Goal: Navigation & Orientation: Find specific page/section

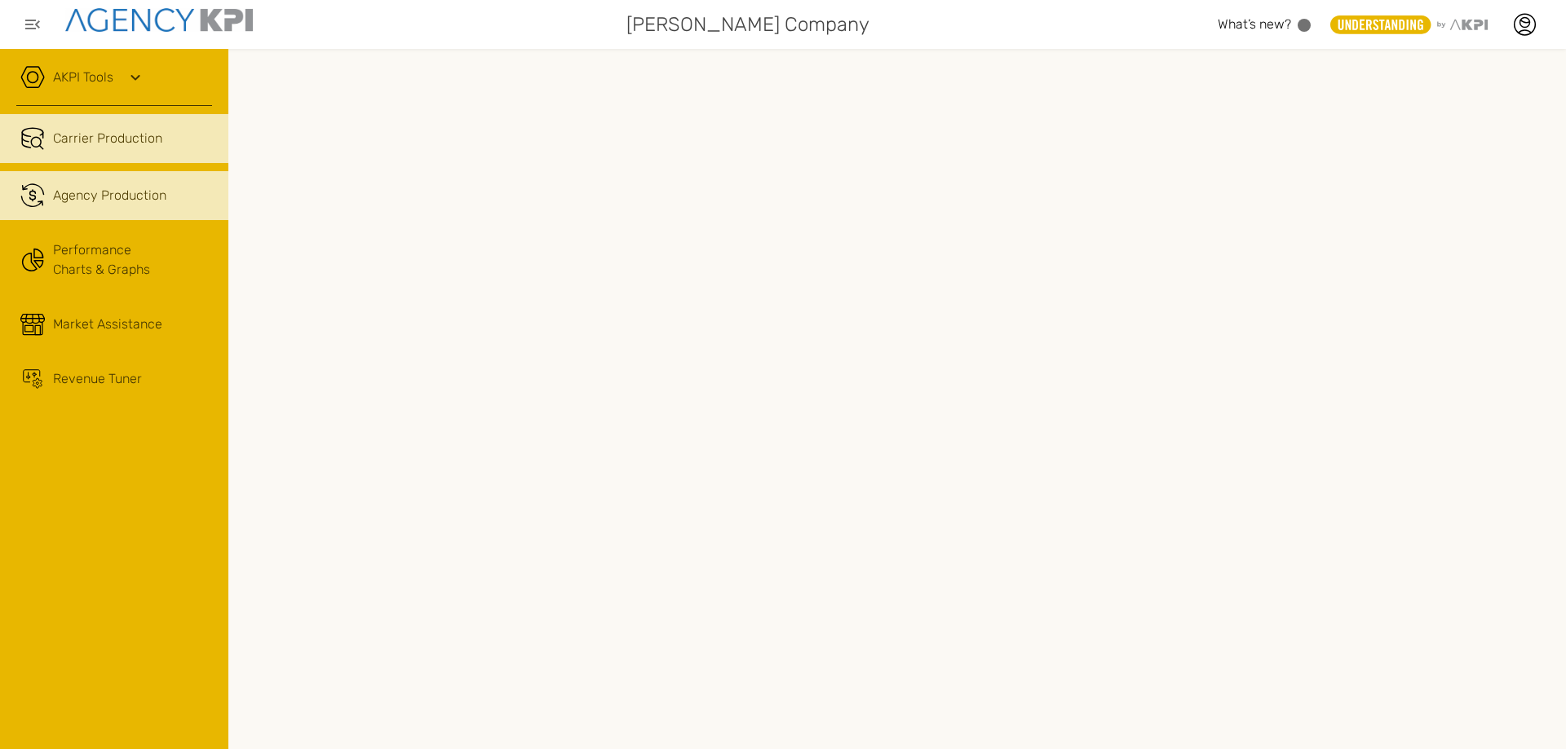
click at [151, 204] on span "Agency Production" at bounding box center [109, 196] width 113 height 20
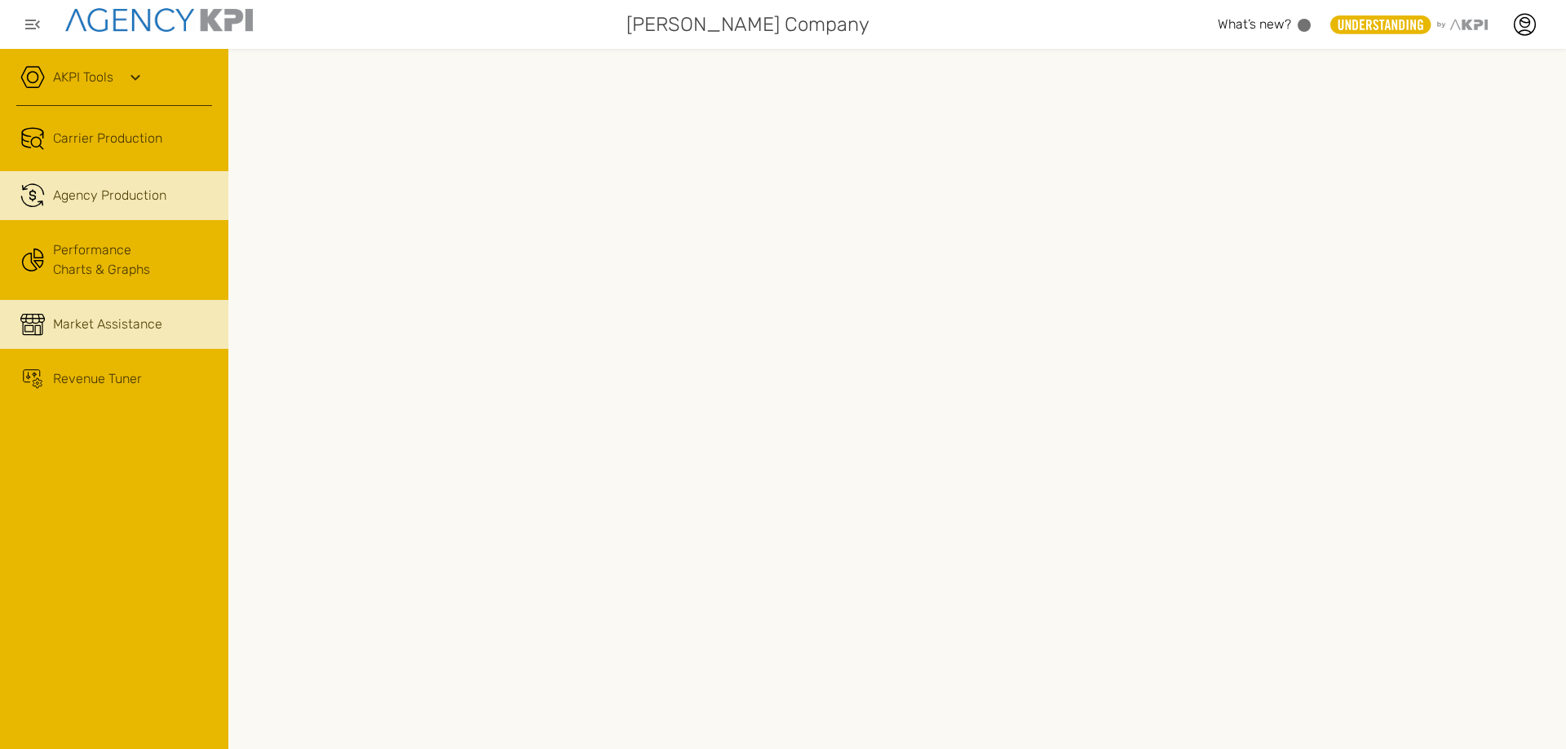
click at [99, 317] on span "Market Assistance" at bounding box center [107, 325] width 109 height 20
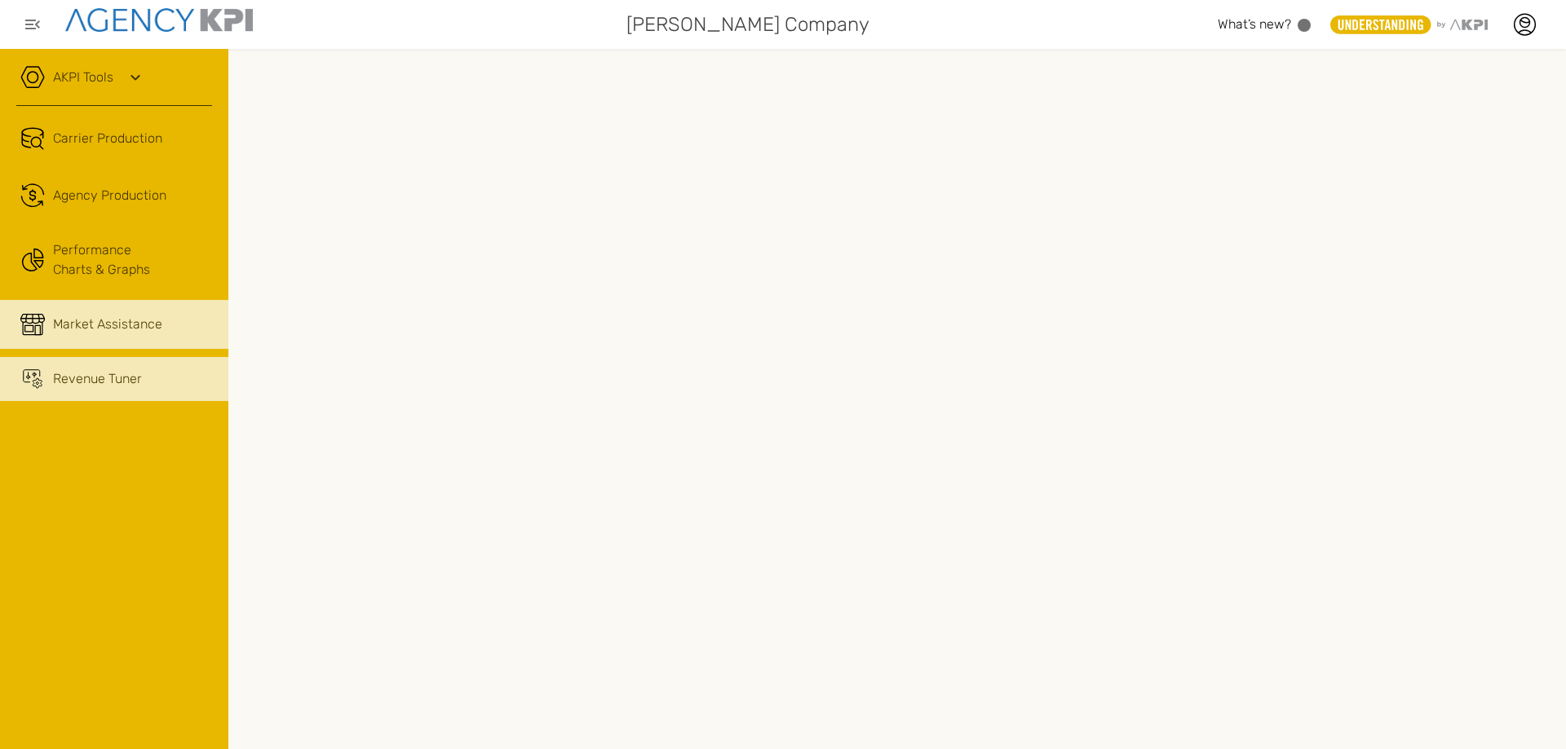
click at [110, 384] on span "Revenue Tuner" at bounding box center [97, 379] width 89 height 20
click at [140, 319] on span "Market Assistance" at bounding box center [107, 325] width 109 height 20
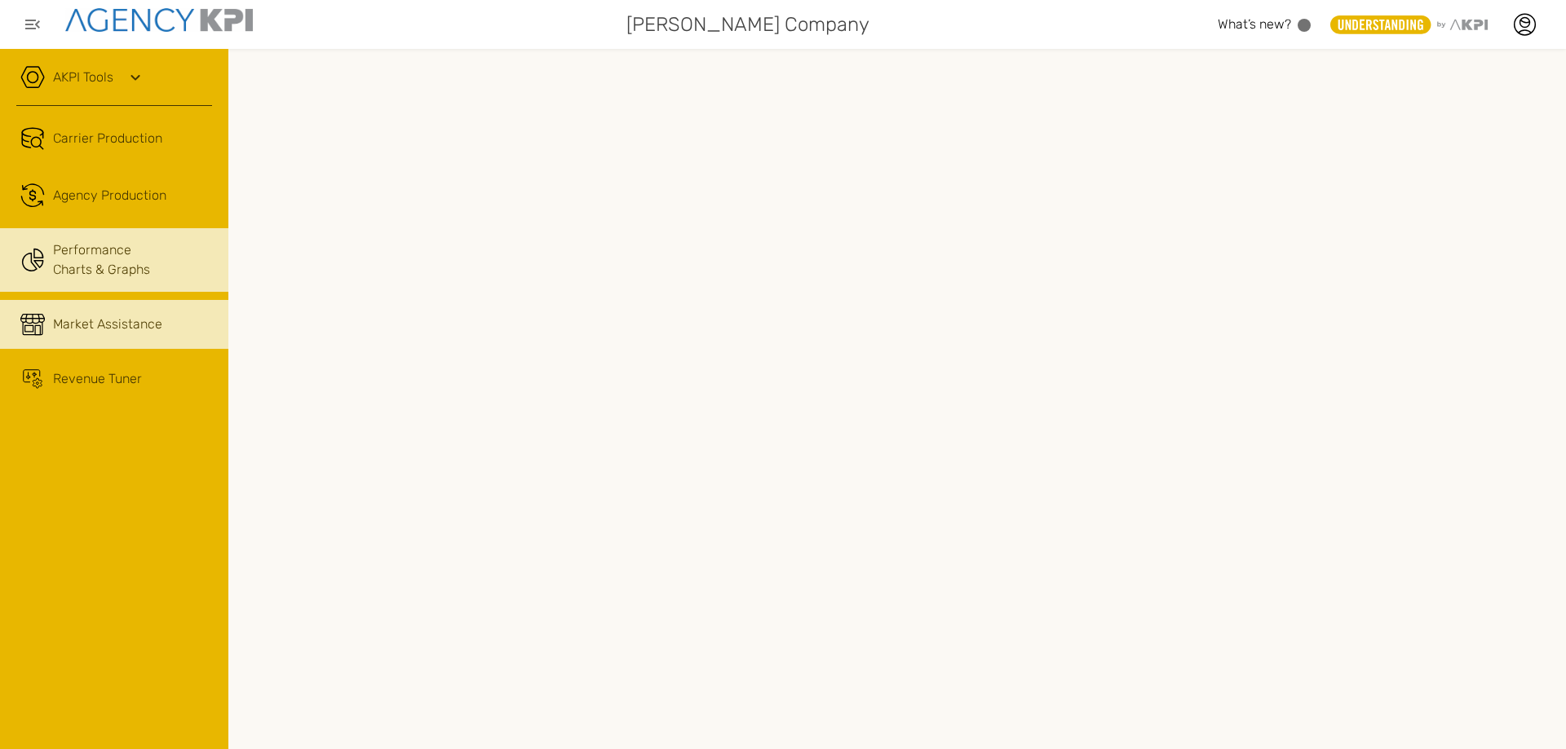
click at [92, 258] on link "Performance Charts & Graphs" at bounding box center [114, 260] width 228 height 64
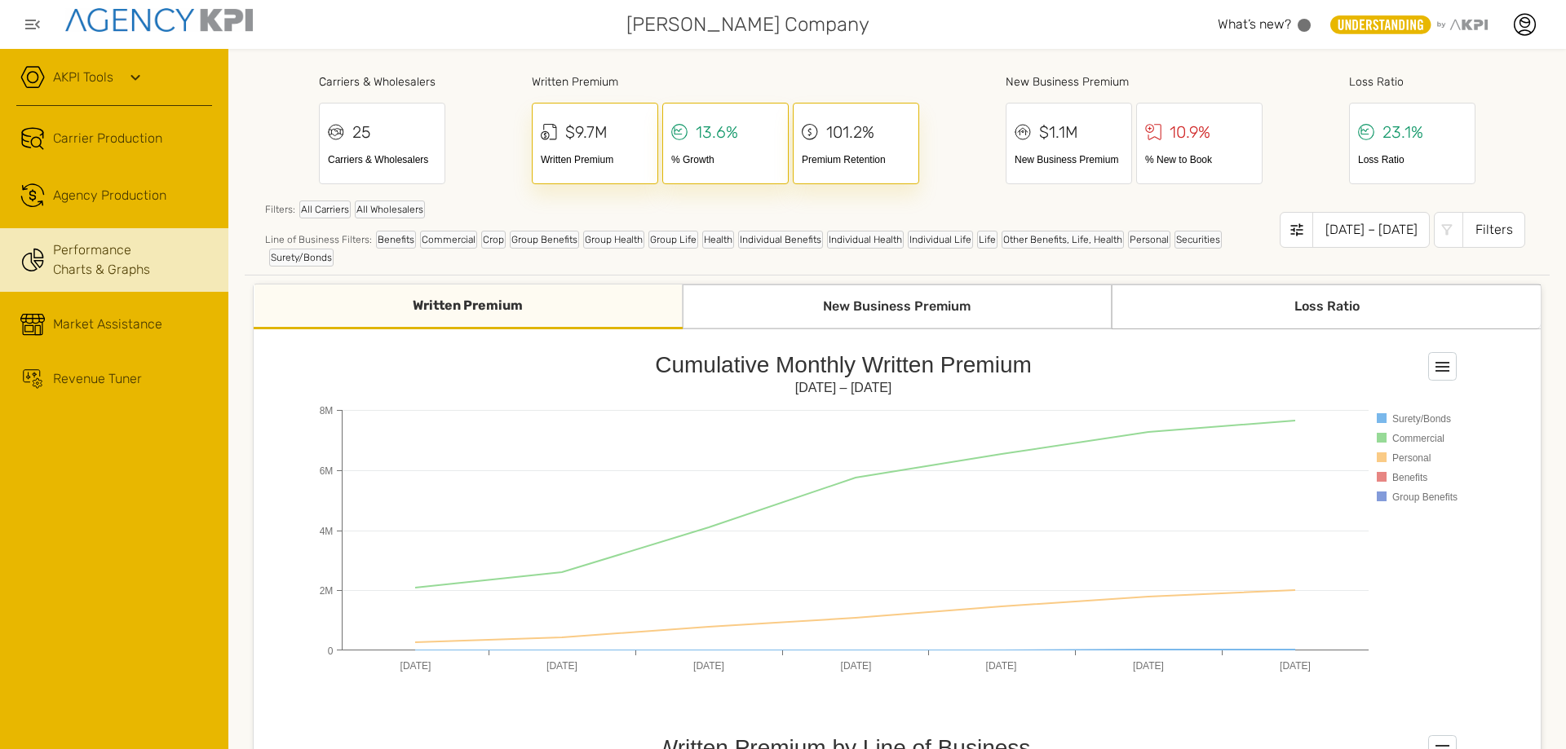
click at [908, 305] on div "New Business Premium" at bounding box center [896, 307] width 429 height 45
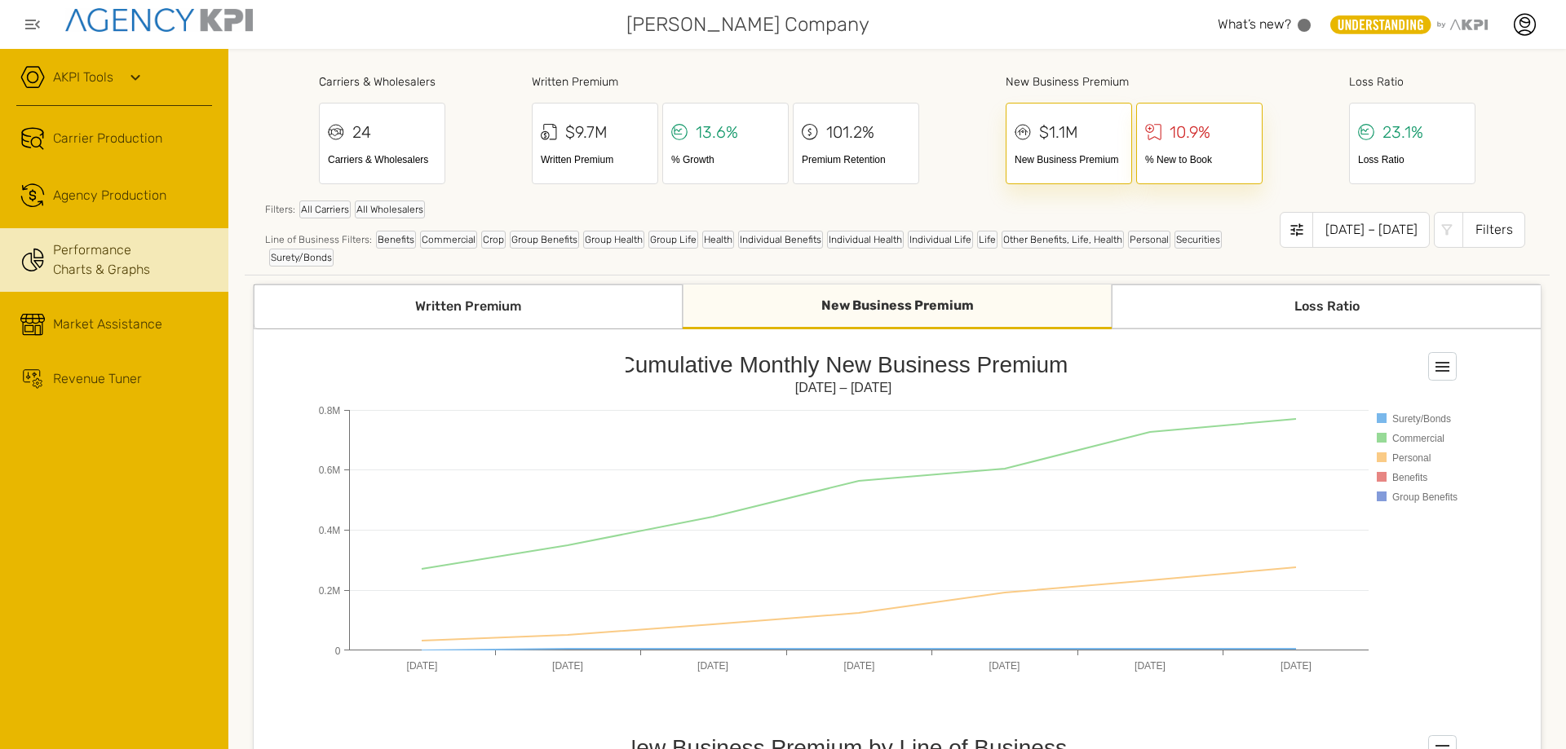
click at [1282, 302] on div "Loss Ratio" at bounding box center [1325, 307] width 429 height 45
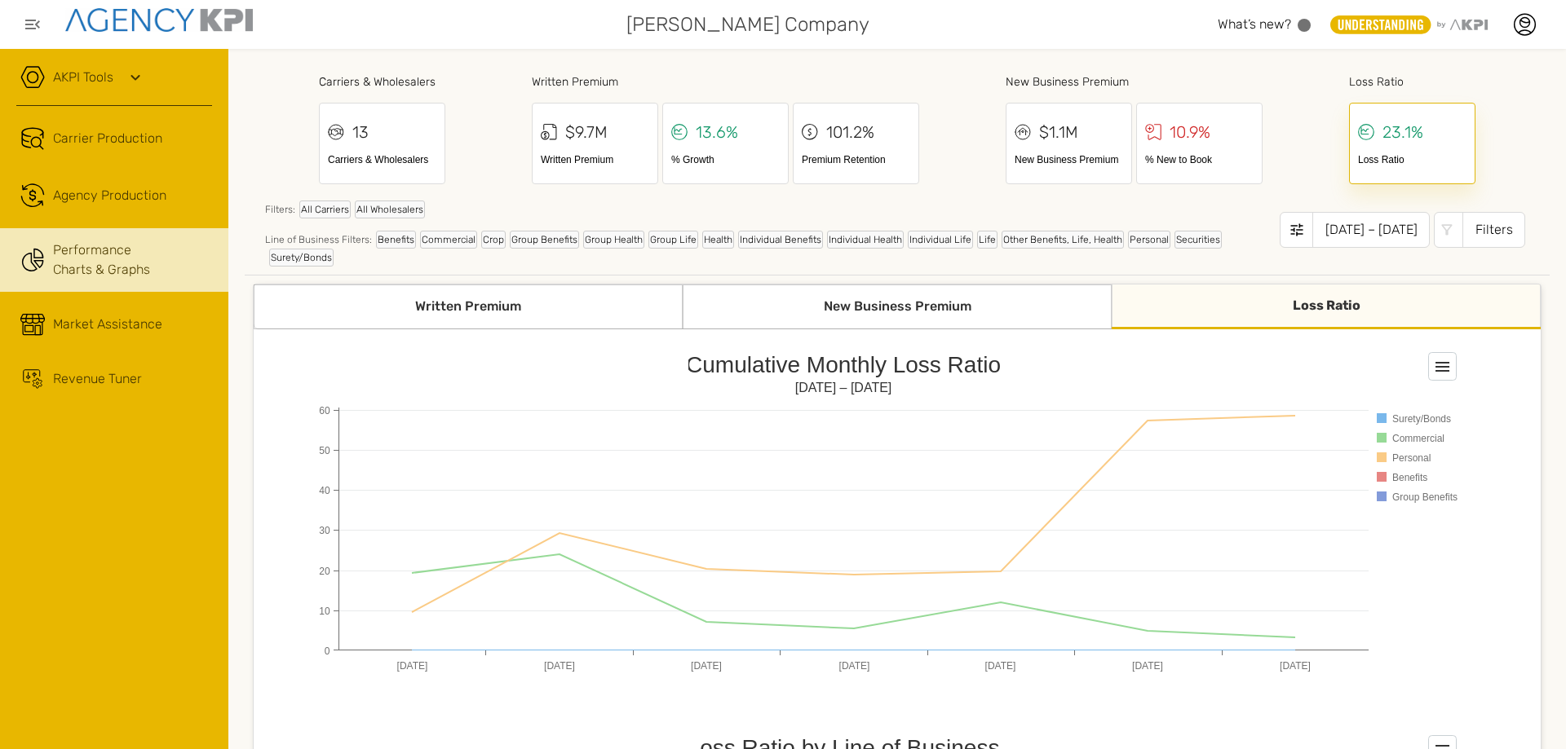
click at [1283, 304] on div "Loss Ratio" at bounding box center [1325, 307] width 429 height 45
click at [921, 311] on div "New Business Premium" at bounding box center [896, 307] width 429 height 45
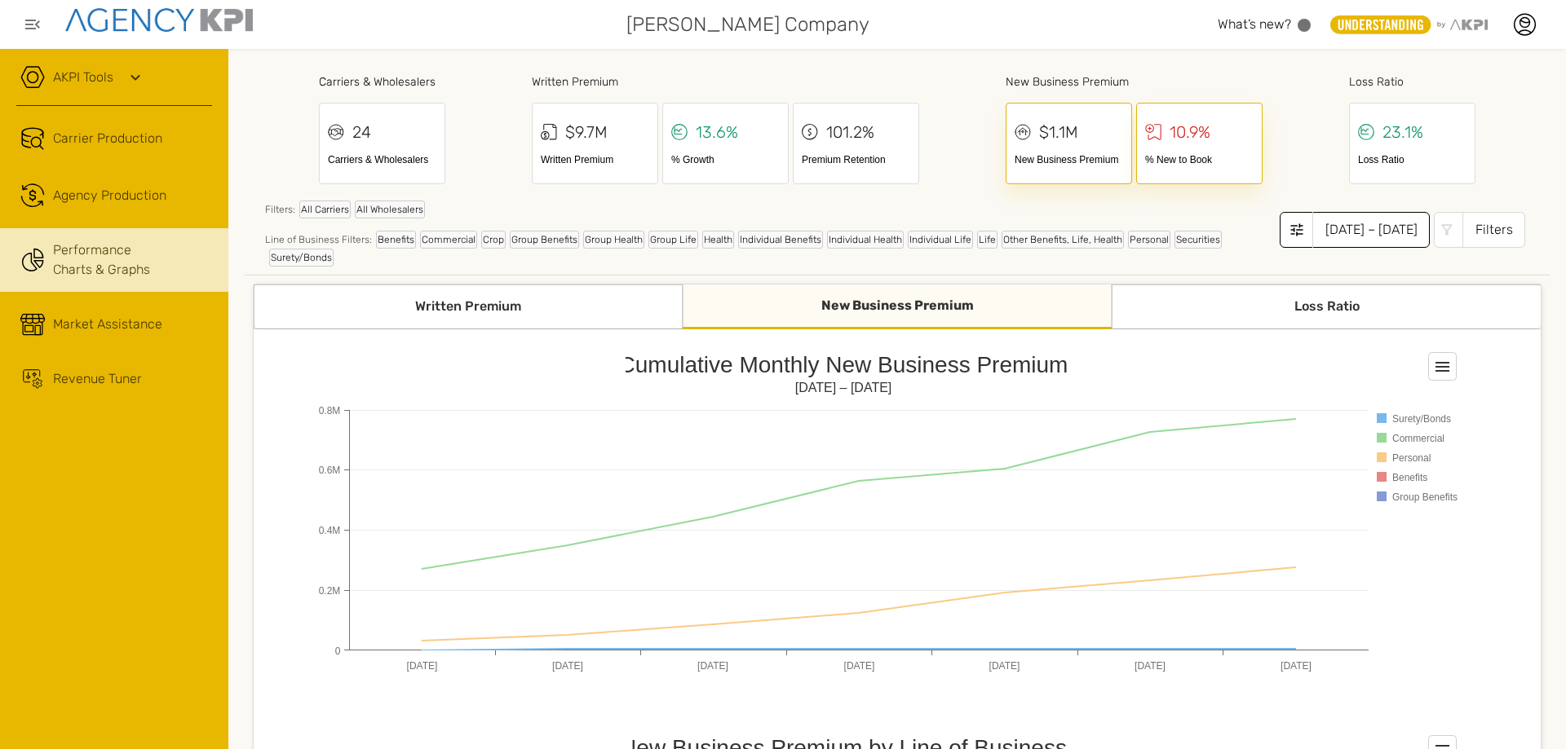
click at [1347, 229] on div "Jan 2025 – Jul 2025" at bounding box center [1370, 230] width 117 height 36
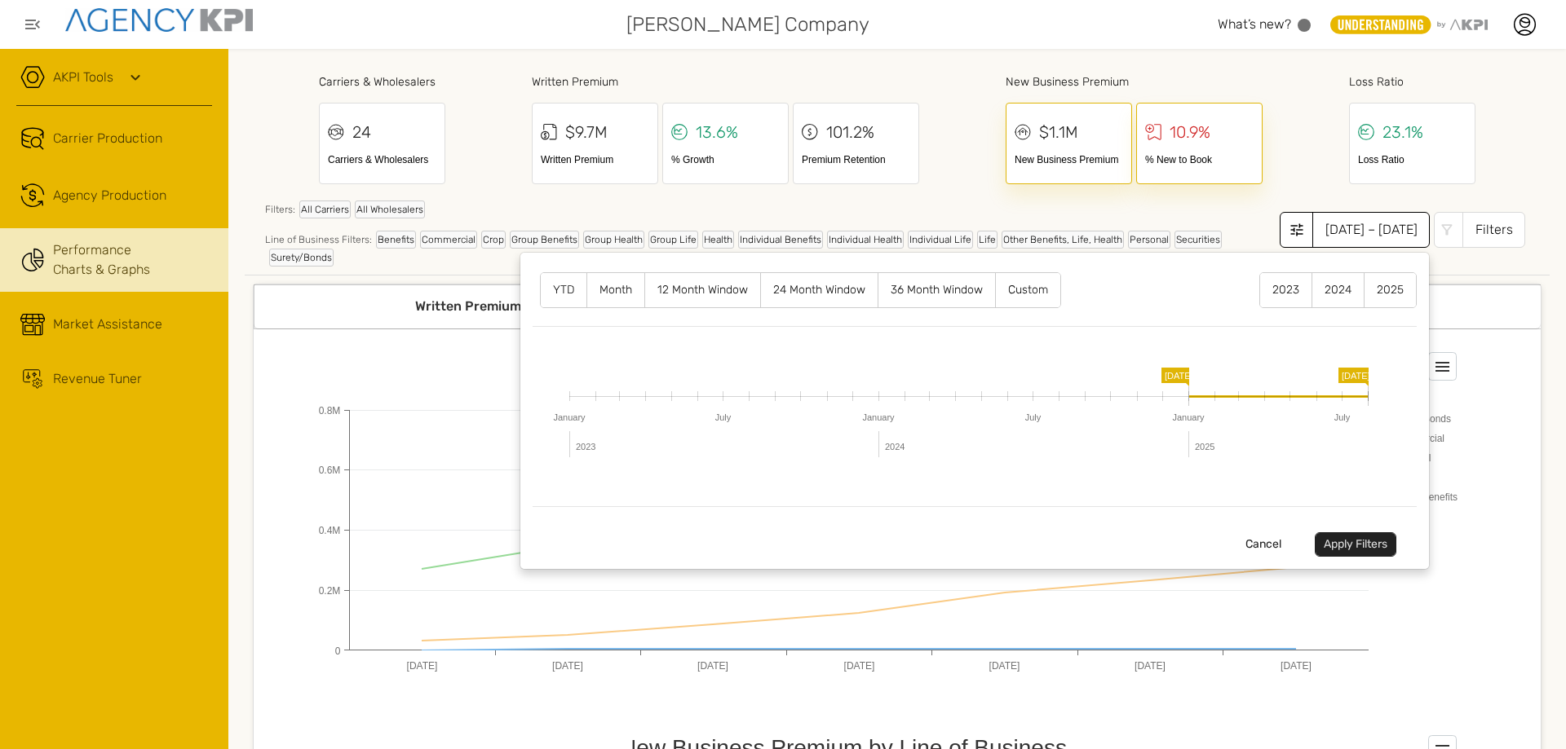
click at [1340, 285] on label "2024" at bounding box center [1337, 290] width 51 height 34
click at [1362, 537] on button "Apply Filters" at bounding box center [1355, 544] width 82 height 24
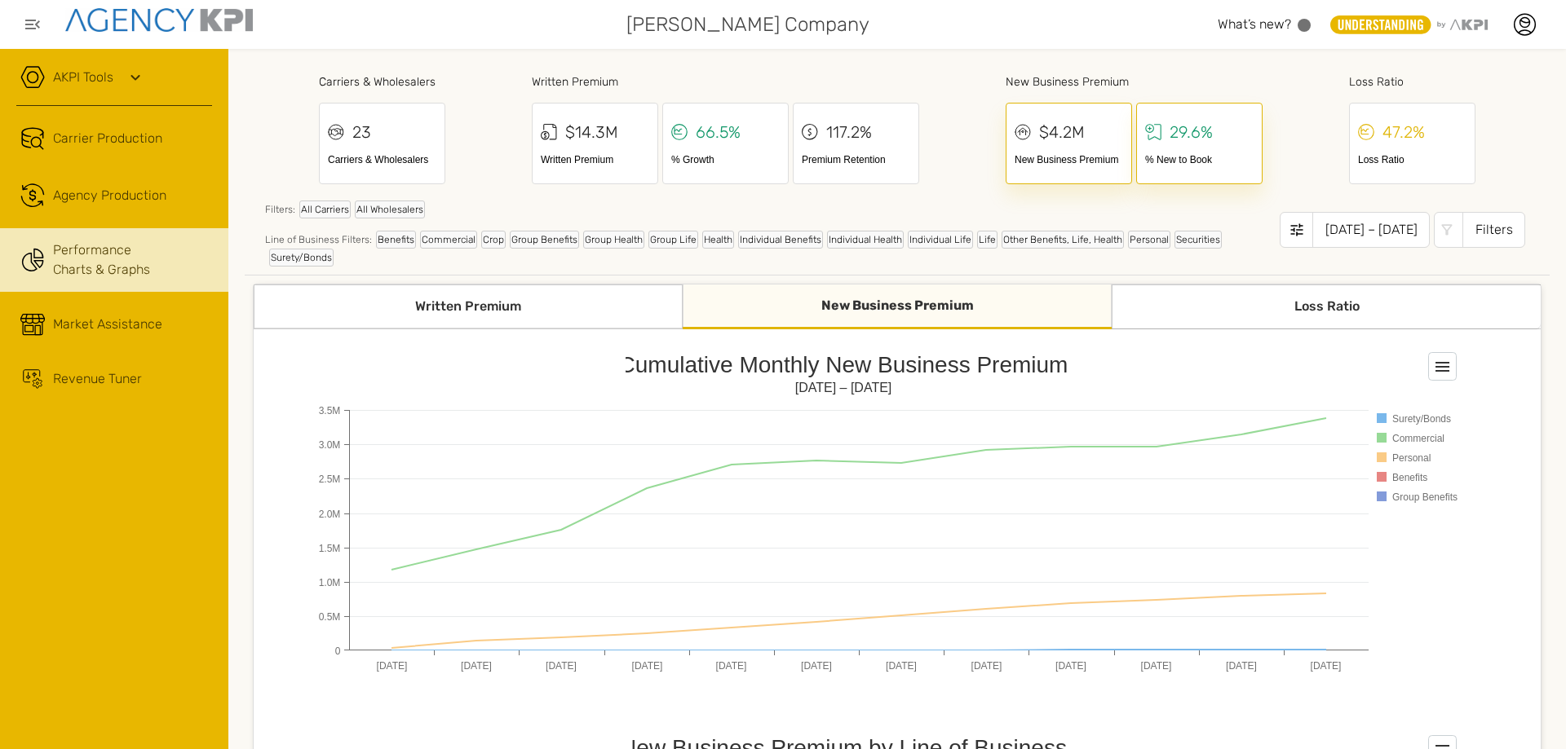
click at [450, 297] on div "Written Premium" at bounding box center [468, 307] width 429 height 45
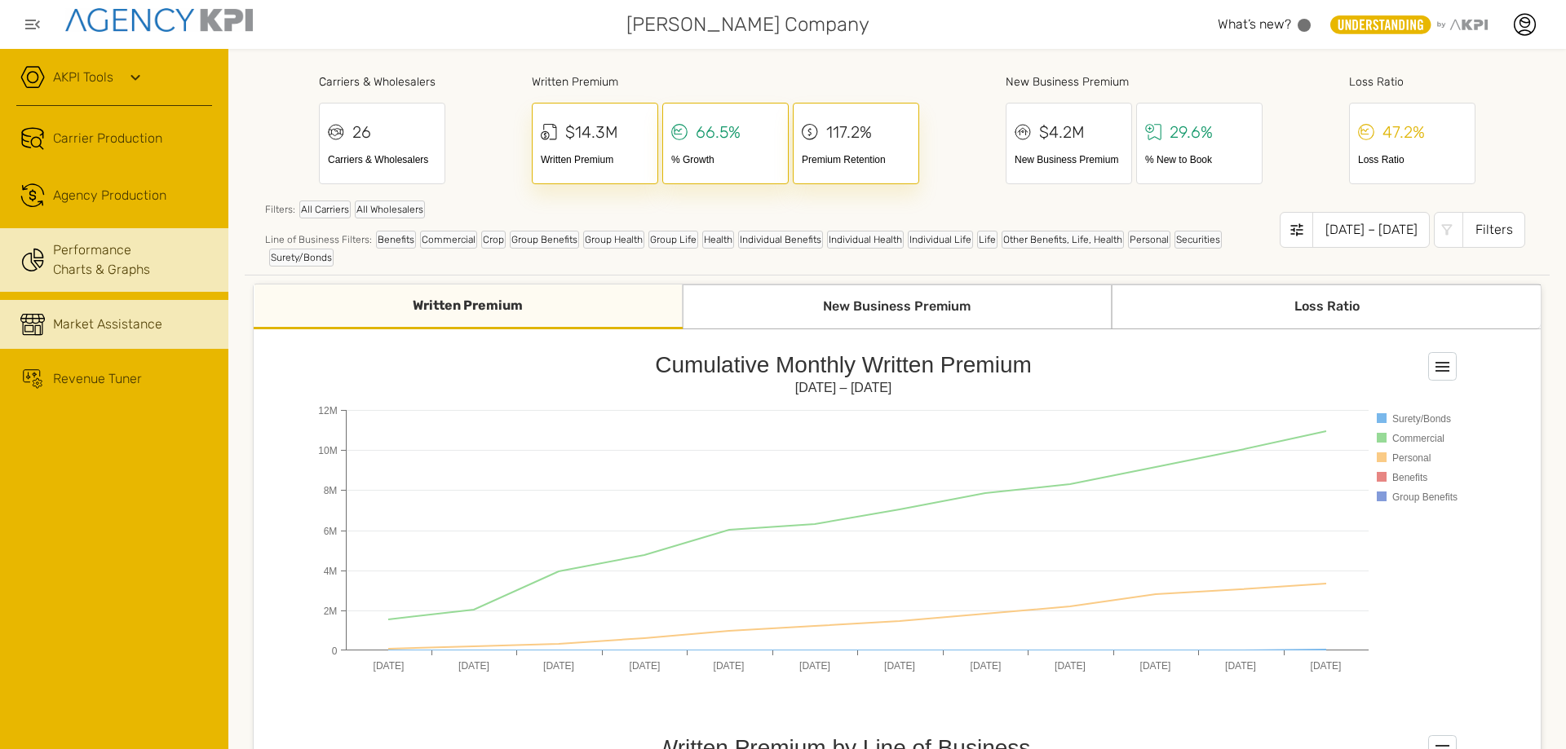
click at [119, 342] on link "Market Assistance" at bounding box center [114, 324] width 228 height 49
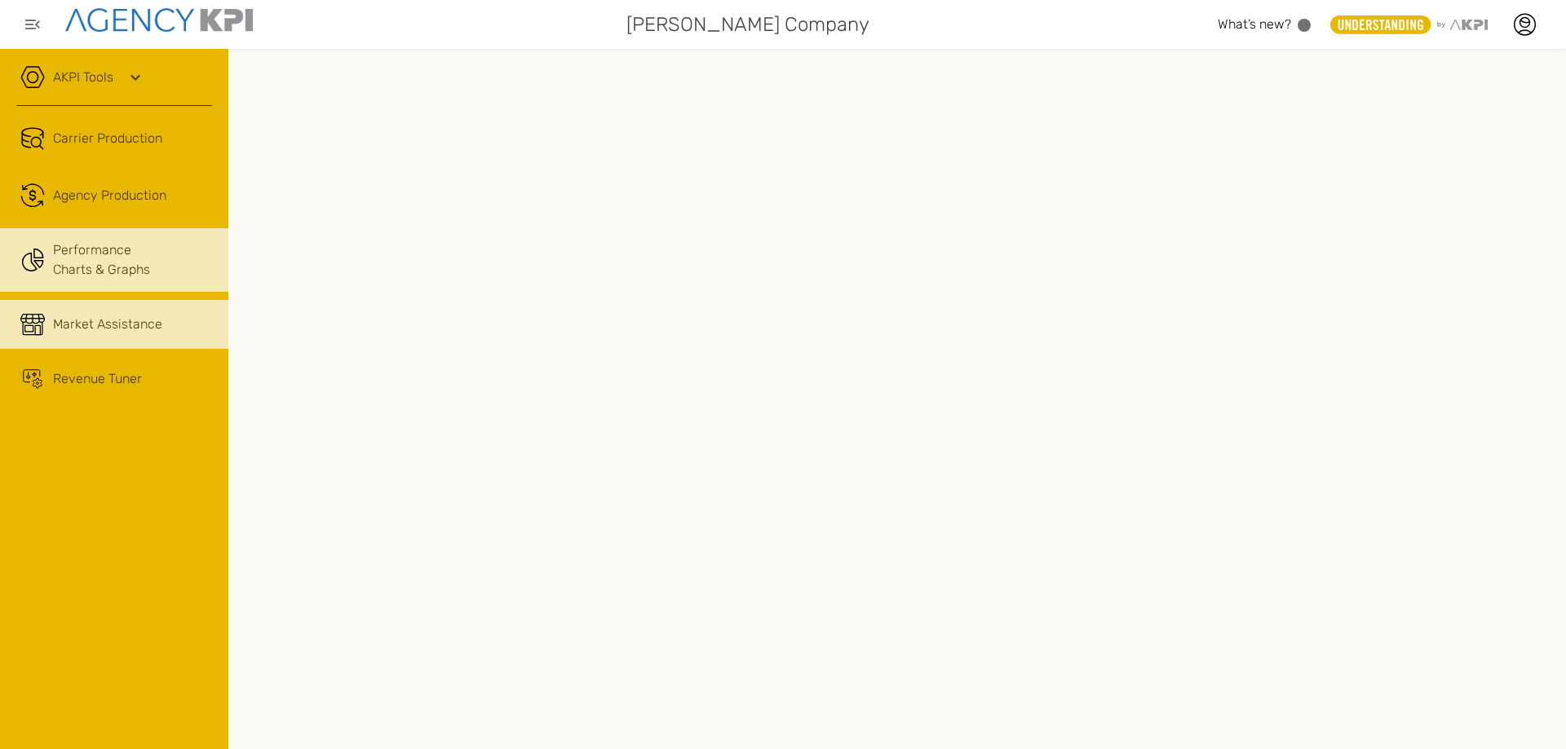
click at [119, 254] on link "Performance Charts & Graphs" at bounding box center [114, 260] width 228 height 64
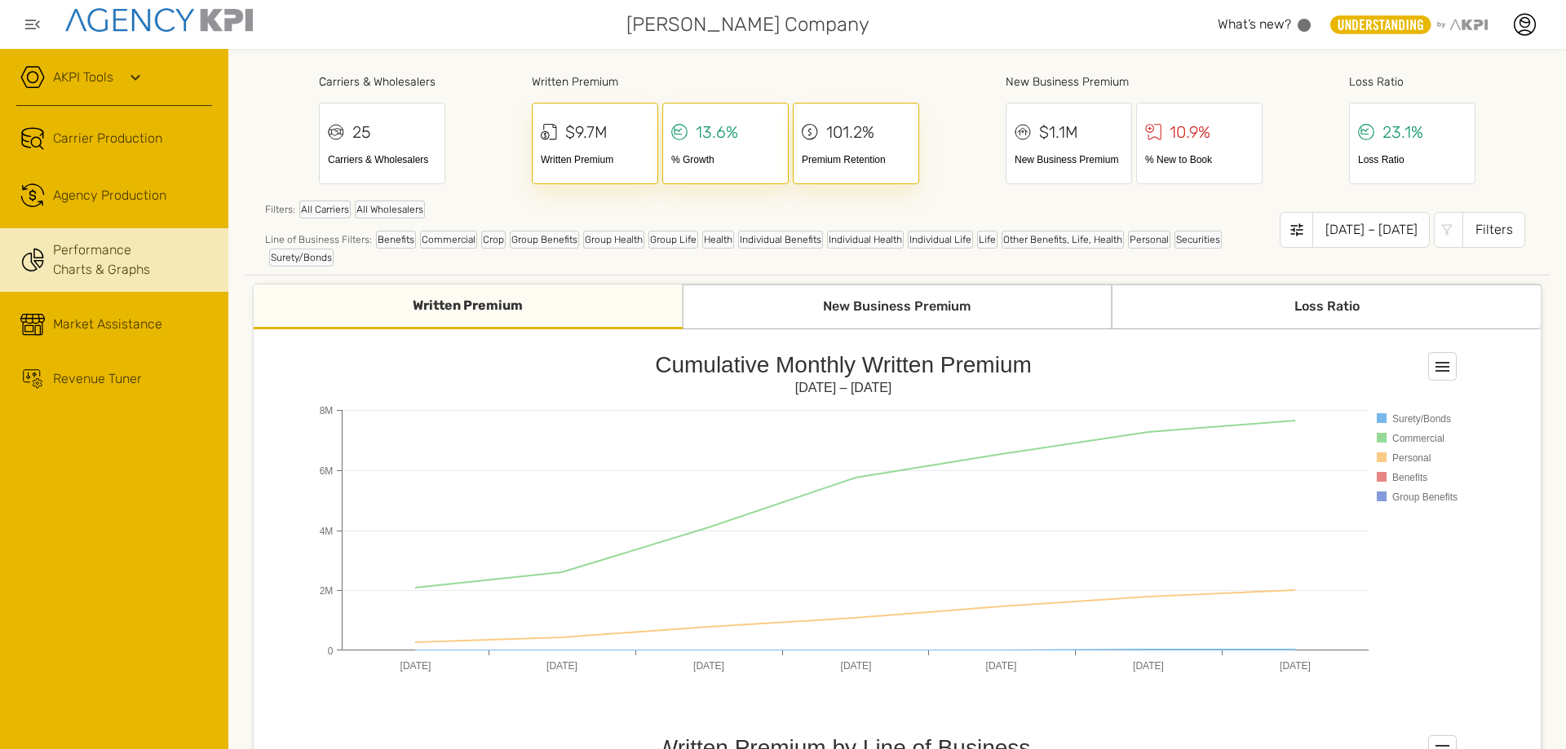
click at [126, 77] on icon at bounding box center [136, 78] width 20 height 20
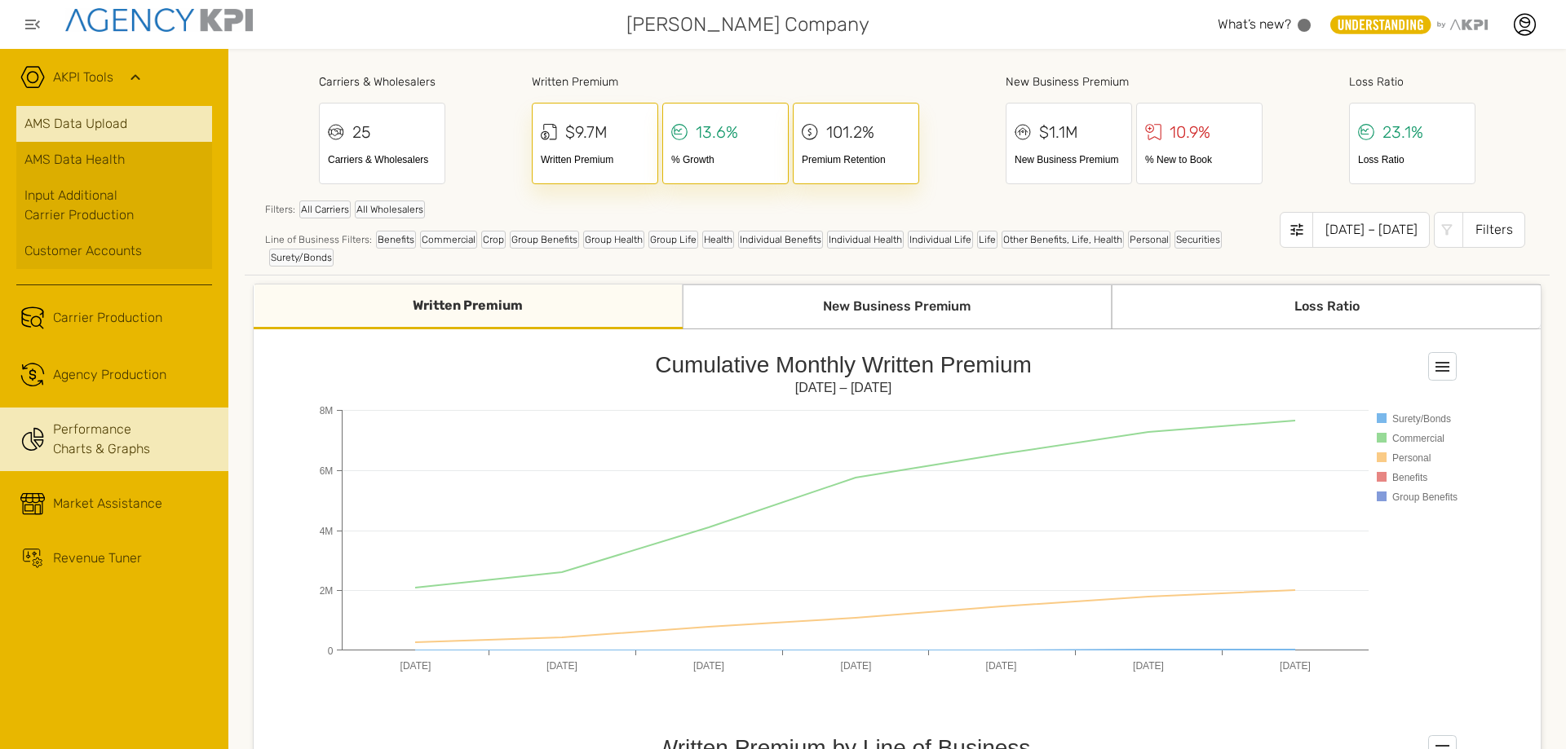
click at [109, 118] on link "AMS Data Upload" at bounding box center [114, 124] width 196 height 36
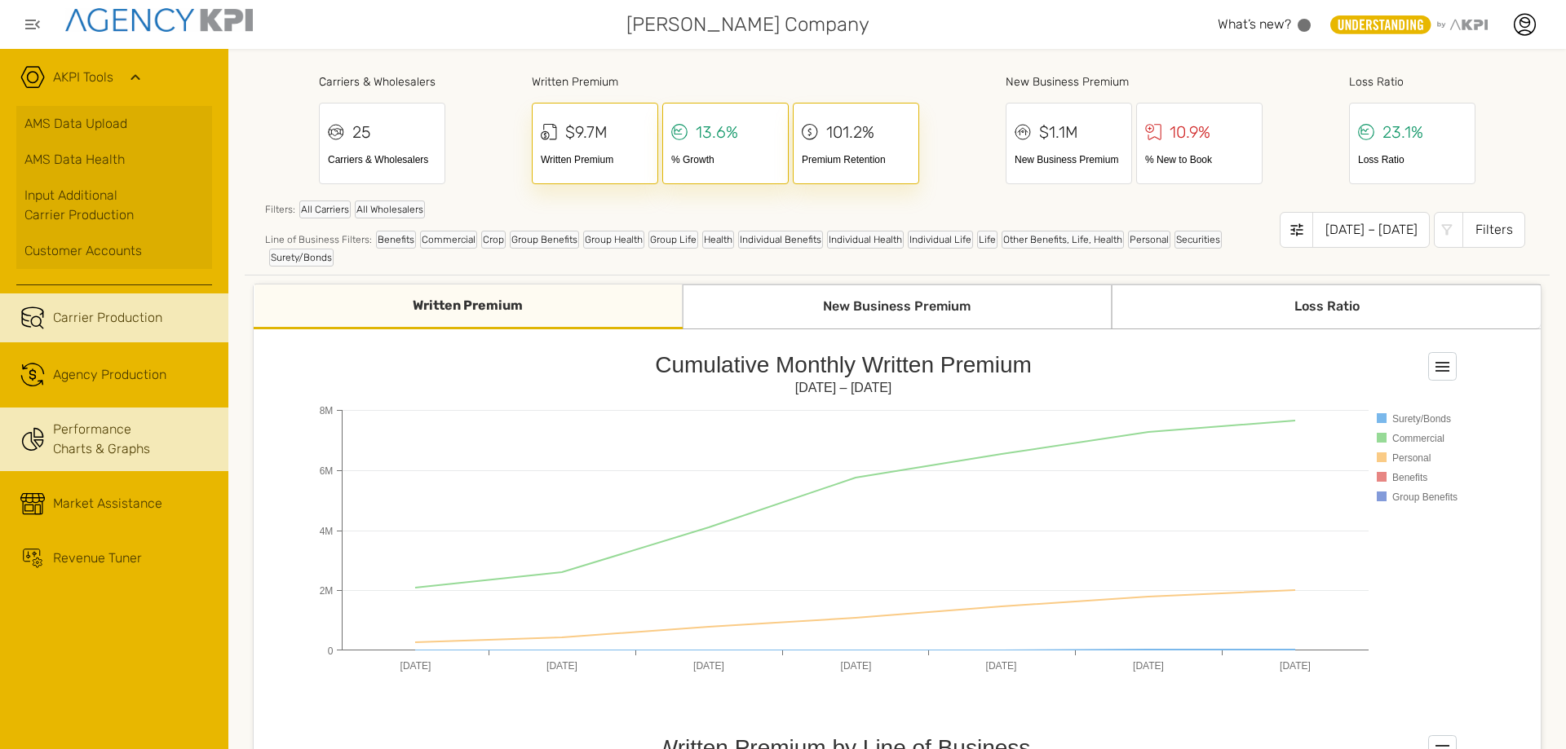
click at [125, 318] on span "Carrier Production" at bounding box center [107, 318] width 109 height 20
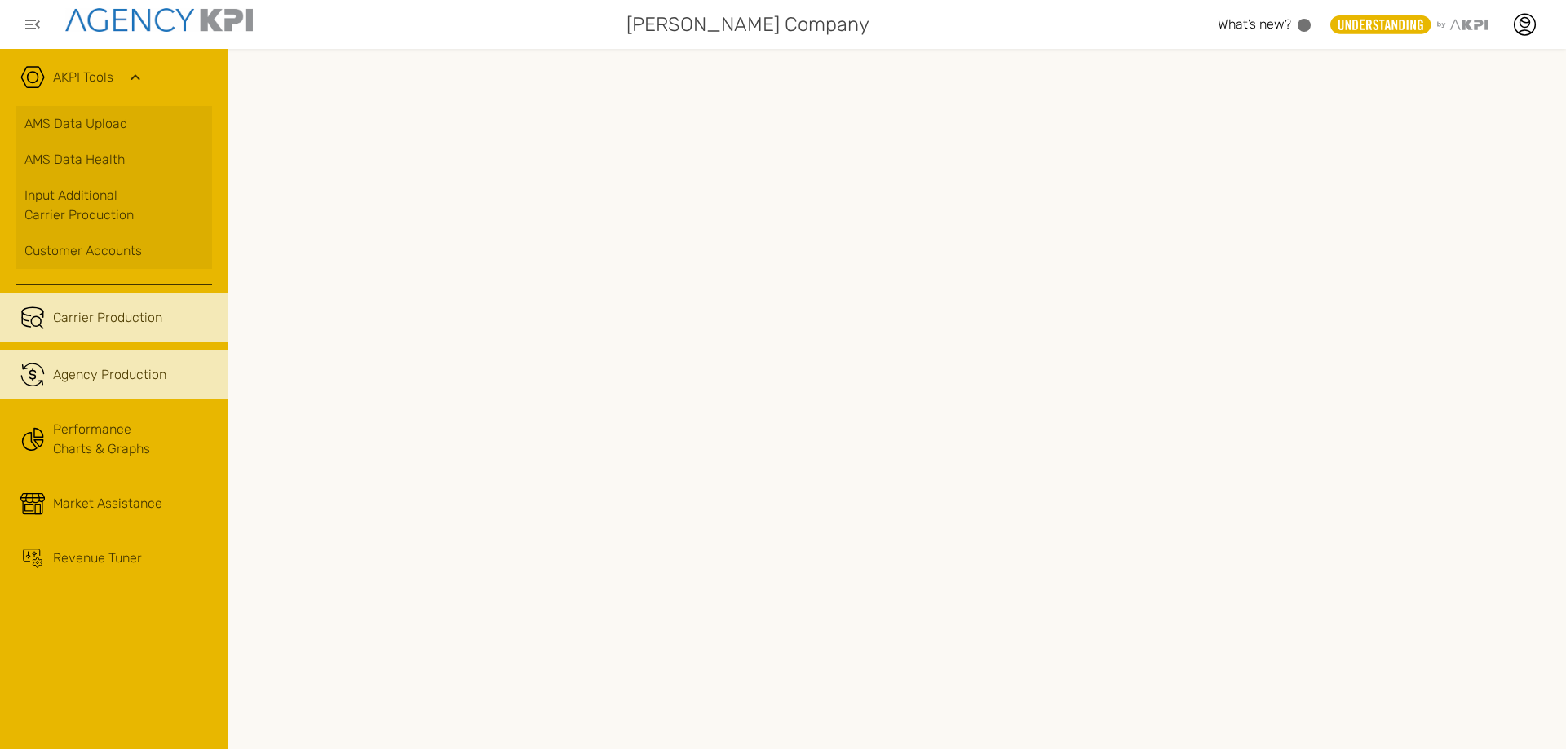
click at [127, 370] on span "Agency Production" at bounding box center [109, 375] width 113 height 20
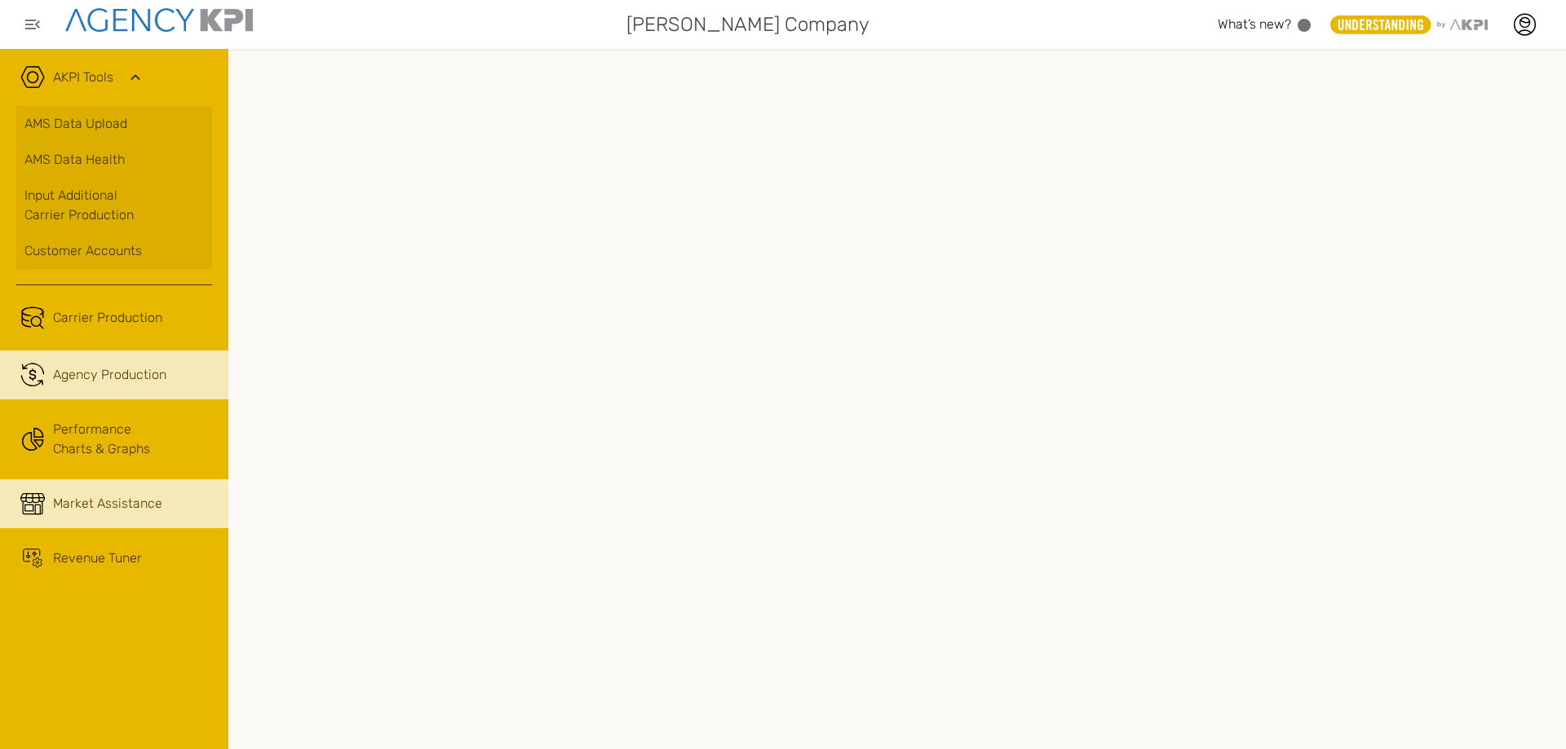
click at [131, 499] on span "Market Assistance" at bounding box center [107, 504] width 109 height 20
click at [126, 382] on span "Agency Production" at bounding box center [109, 375] width 113 height 20
click at [131, 510] on span "Market Assistance" at bounding box center [107, 504] width 109 height 20
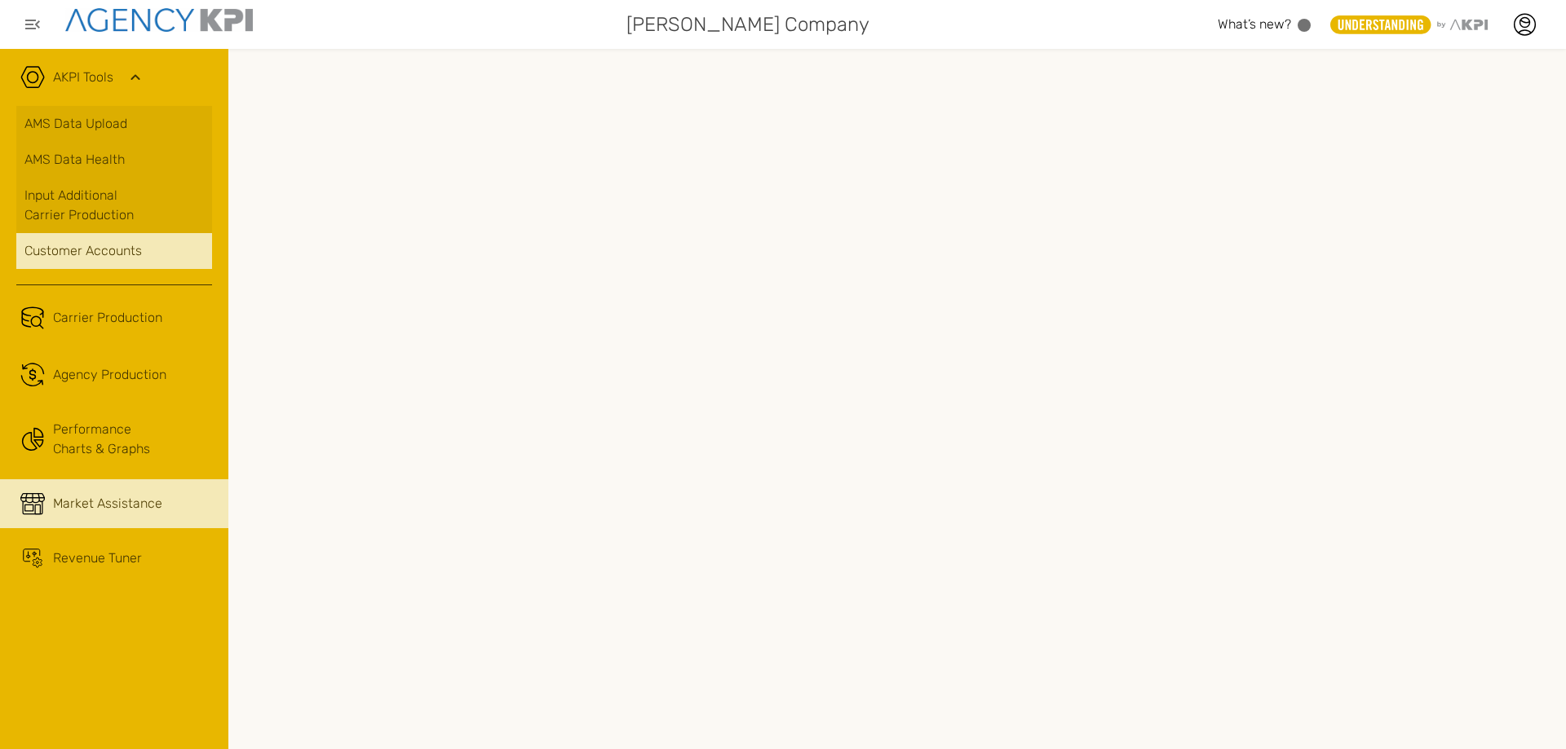
click at [84, 247] on div "Customer Accounts" at bounding box center [113, 251] width 179 height 20
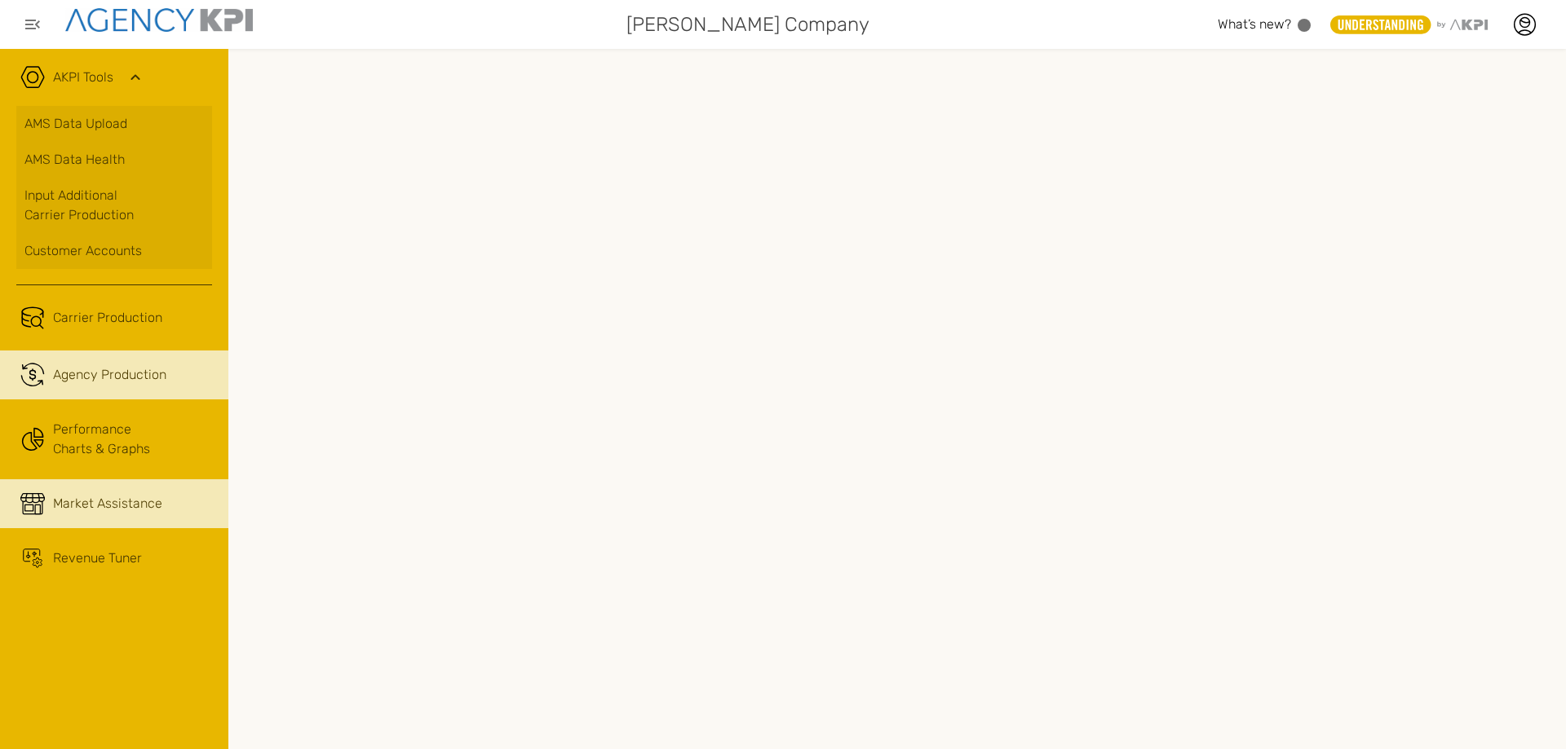
click at [108, 369] on span "Agency Production" at bounding box center [109, 375] width 113 height 20
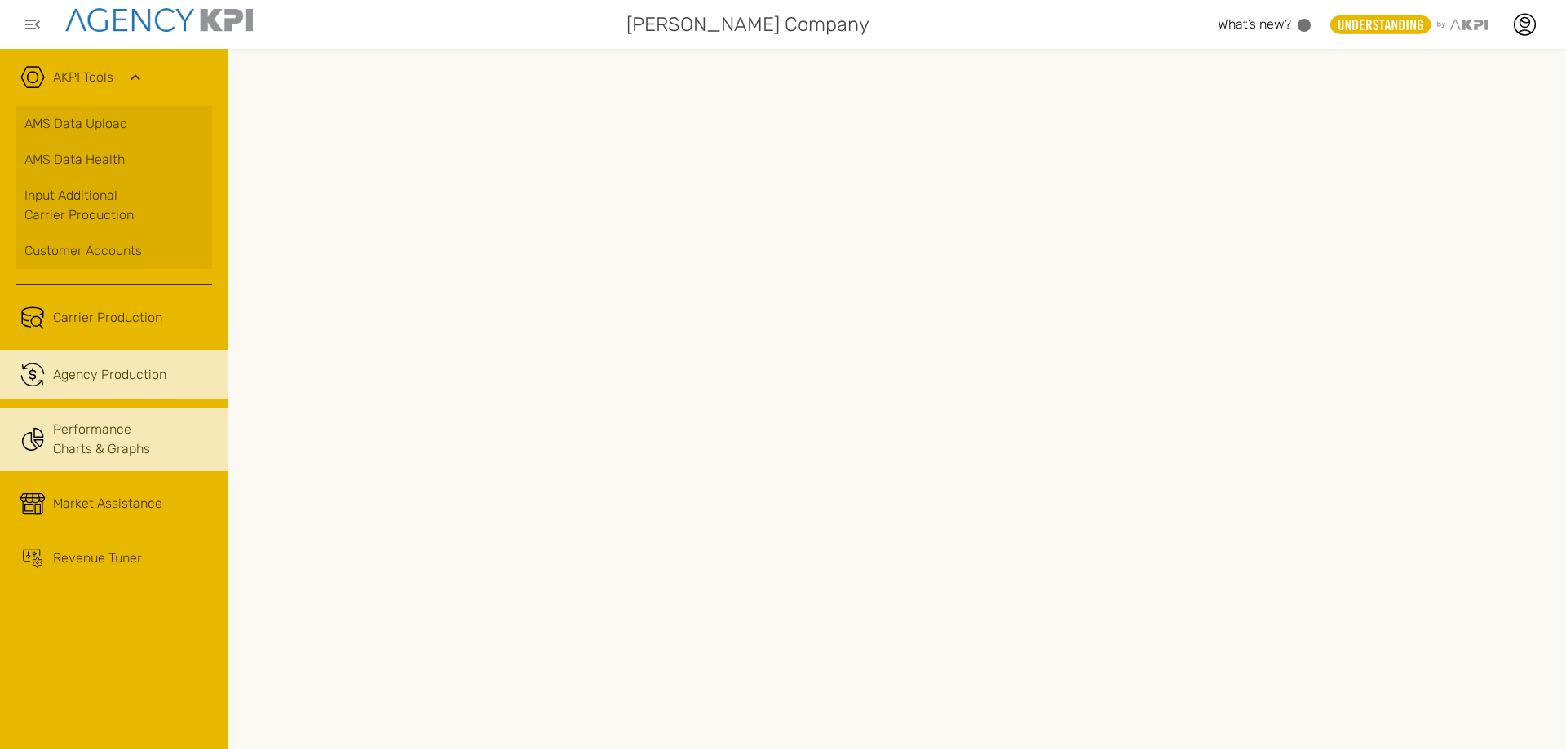
click at [117, 436] on link "Performance Charts & Graphs" at bounding box center [114, 440] width 228 height 64
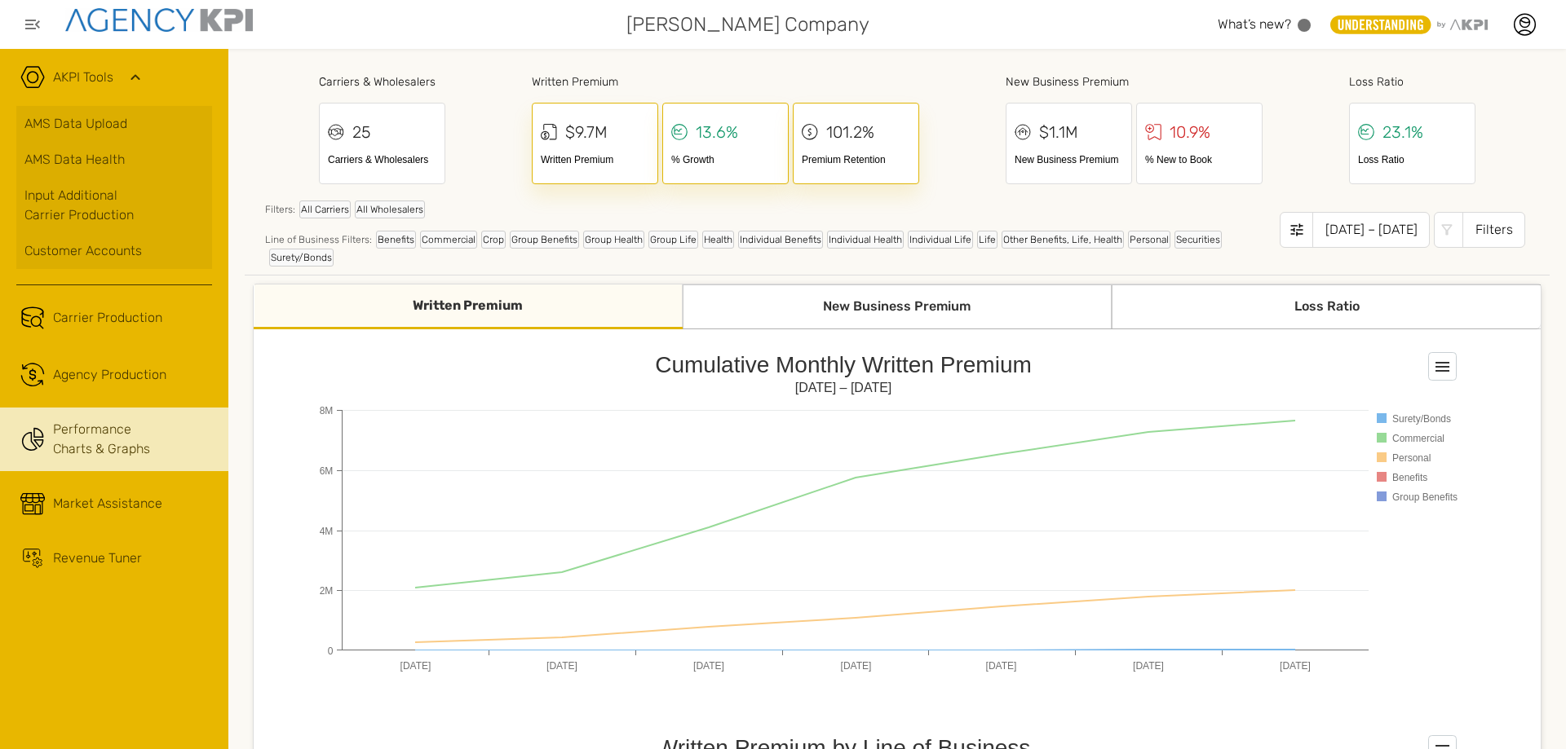
click at [466, 292] on div "Written Premium" at bounding box center [468, 307] width 429 height 45
click at [452, 308] on div "Written Premium" at bounding box center [468, 307] width 429 height 45
click at [840, 307] on div "New Business Premium" at bounding box center [896, 307] width 429 height 45
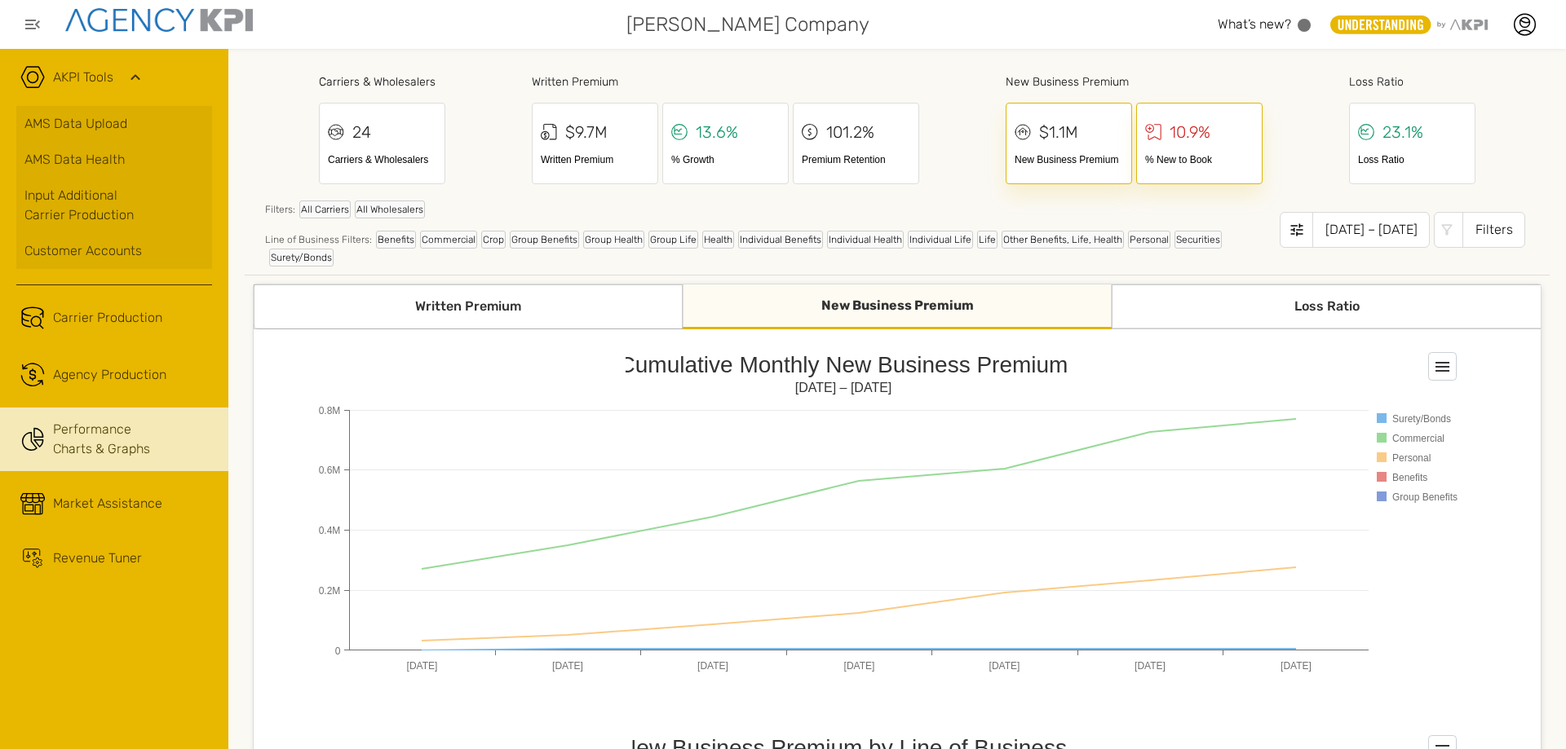
click at [1325, 301] on div "Loss Ratio" at bounding box center [1325, 307] width 429 height 45
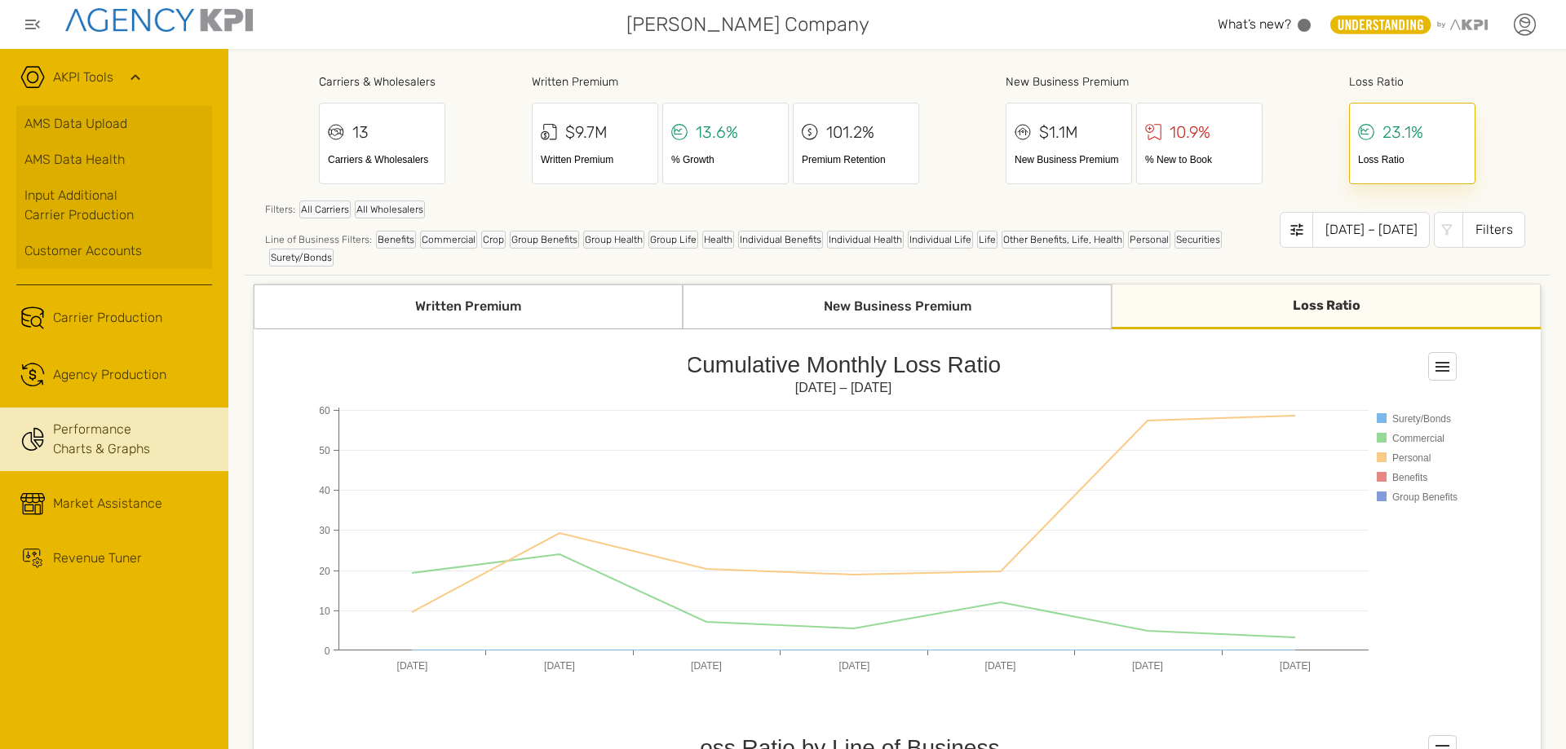
click at [1538, 21] on div at bounding box center [1524, 24] width 41 height 41
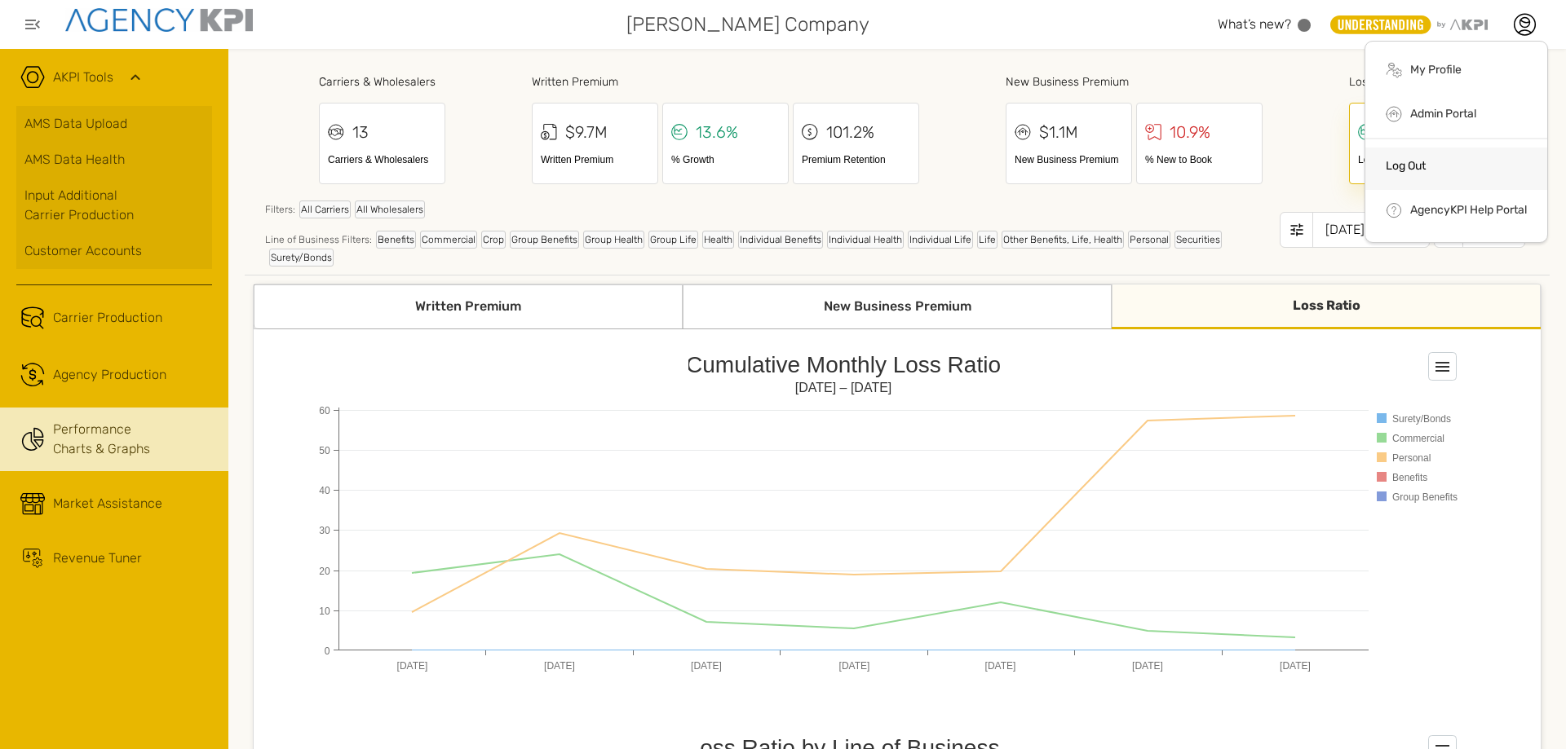
click at [1423, 161] on link "Log Out" at bounding box center [1405, 166] width 40 height 14
